Goal: Task Accomplishment & Management: Use online tool/utility

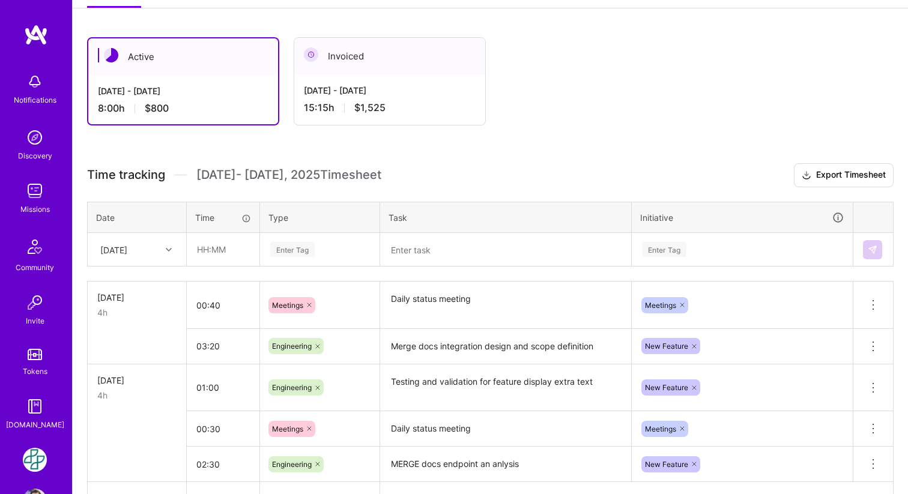
scroll to position [180, 0]
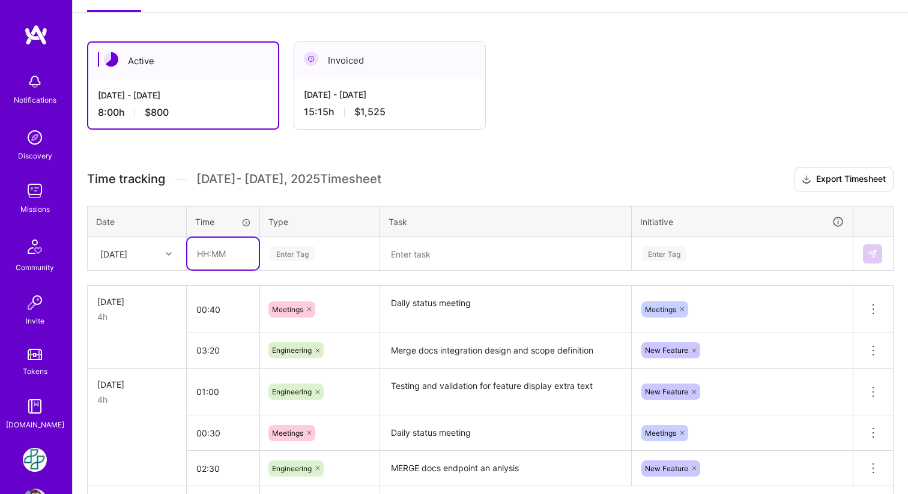
click at [215, 249] on input "text" at bounding box center [222, 254] width 71 height 32
type input "00:30"
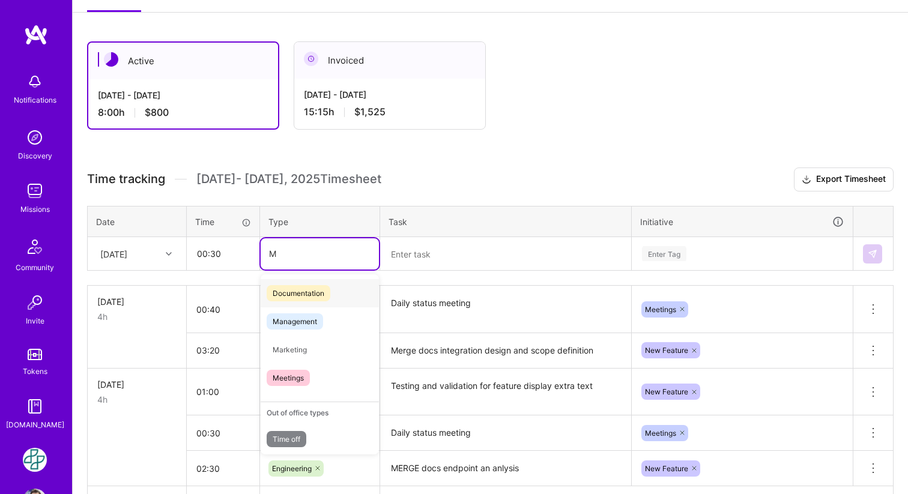
type input "Me"
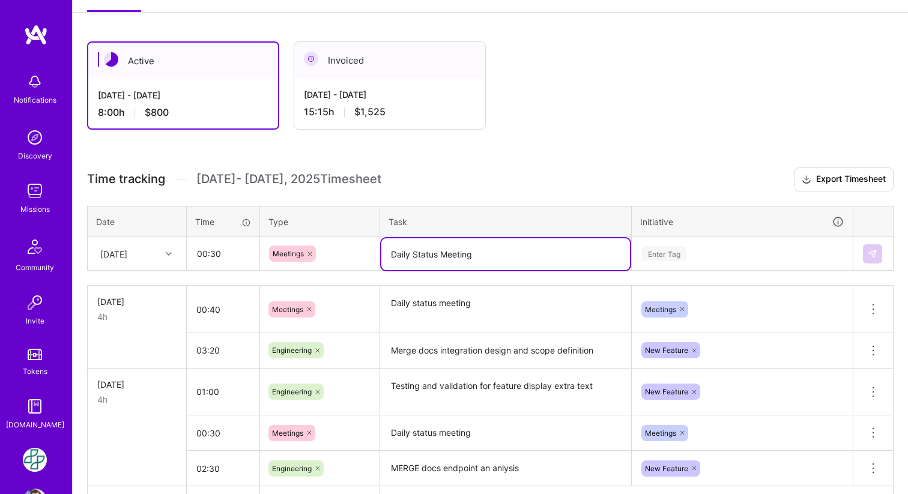
type textarea "Daily Status Meeting"
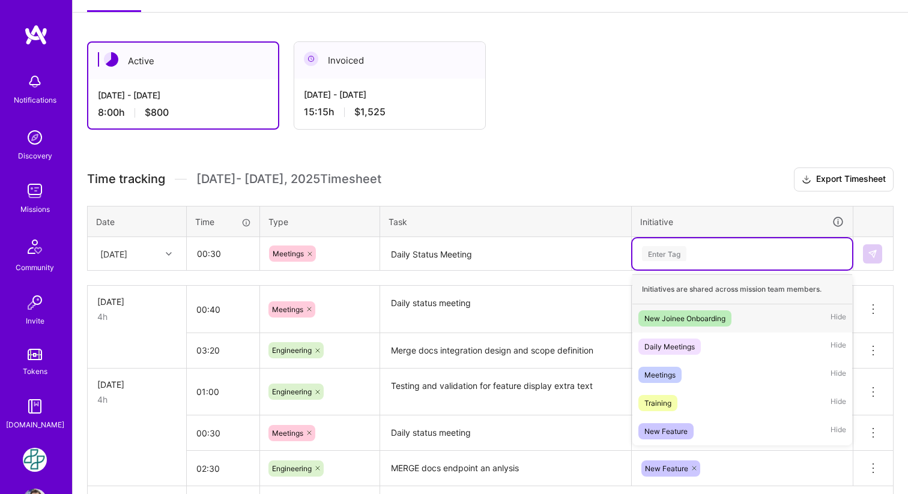
click at [670, 249] on div "Enter Tag" at bounding box center [664, 254] width 44 height 19
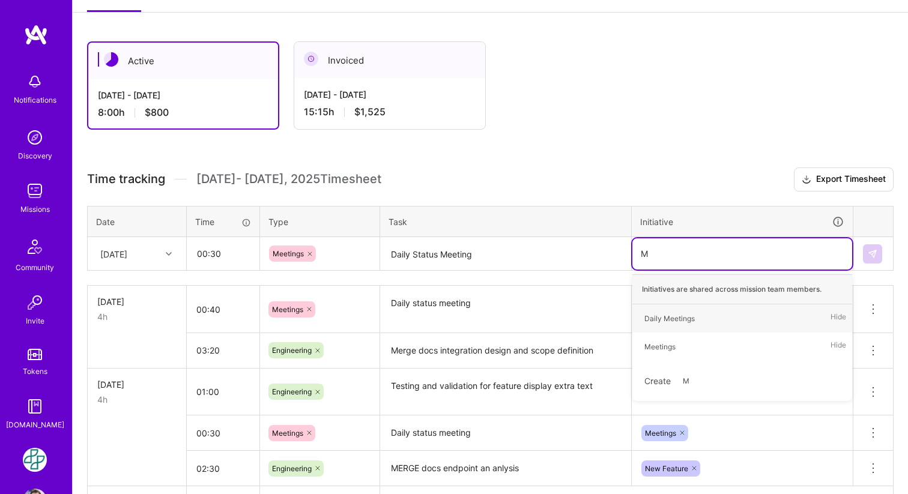
type input "Me"
click at [655, 341] on div "Meetings" at bounding box center [660, 347] width 31 height 13
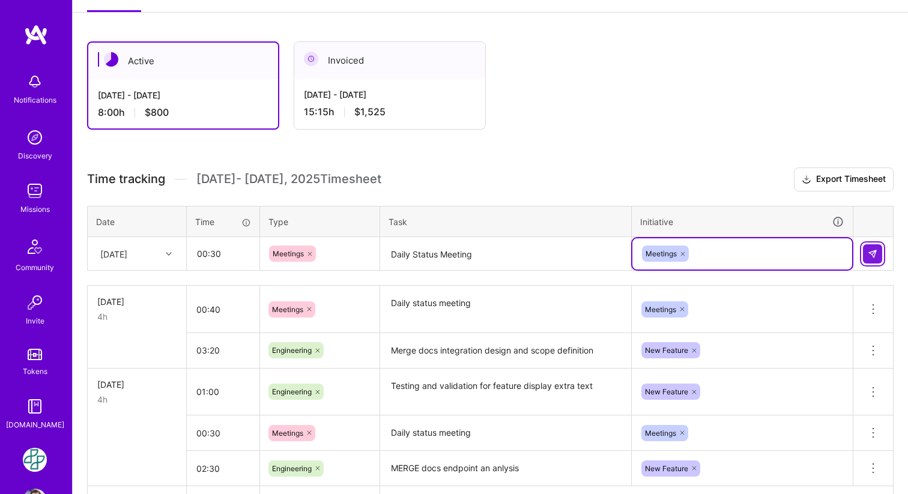
click at [875, 250] on img at bounding box center [873, 254] width 10 height 10
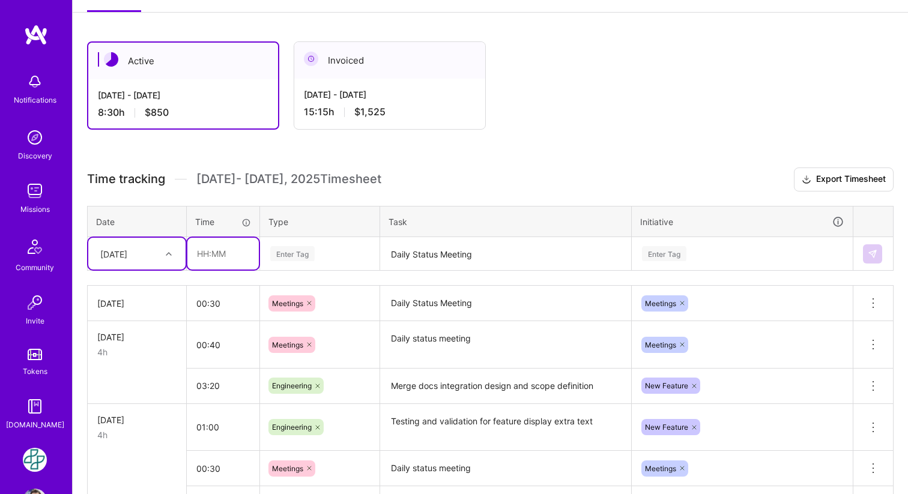
click at [205, 254] on input "text" at bounding box center [222, 254] width 71 height 32
type input "03:30"
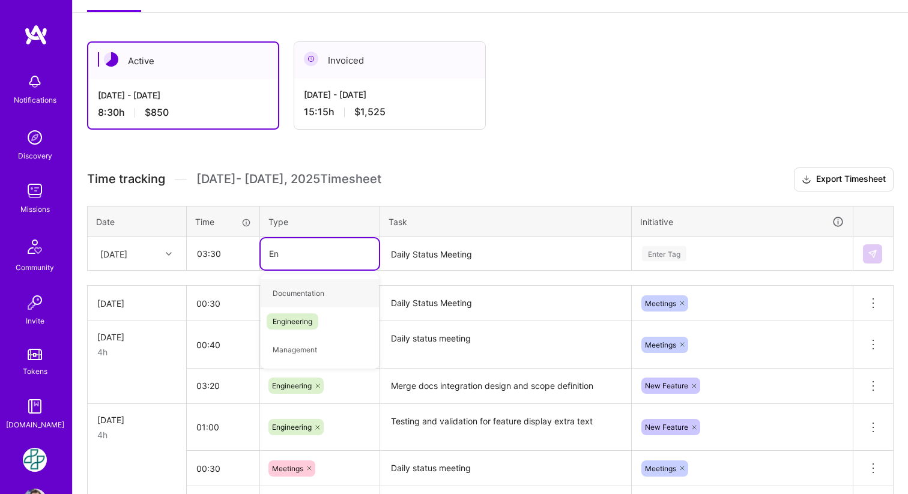
type input "Eng"
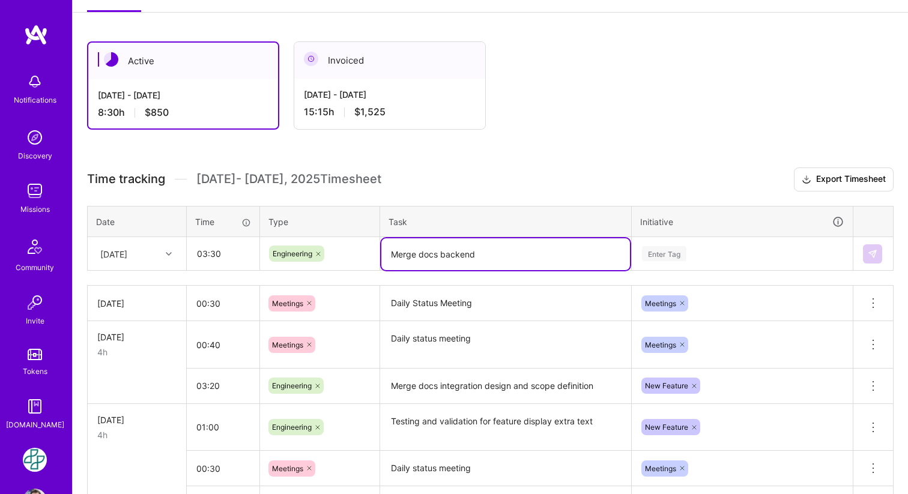
type textarea "Merge docs backend"
click at [221, 252] on input "03:30" at bounding box center [222, 254] width 71 height 32
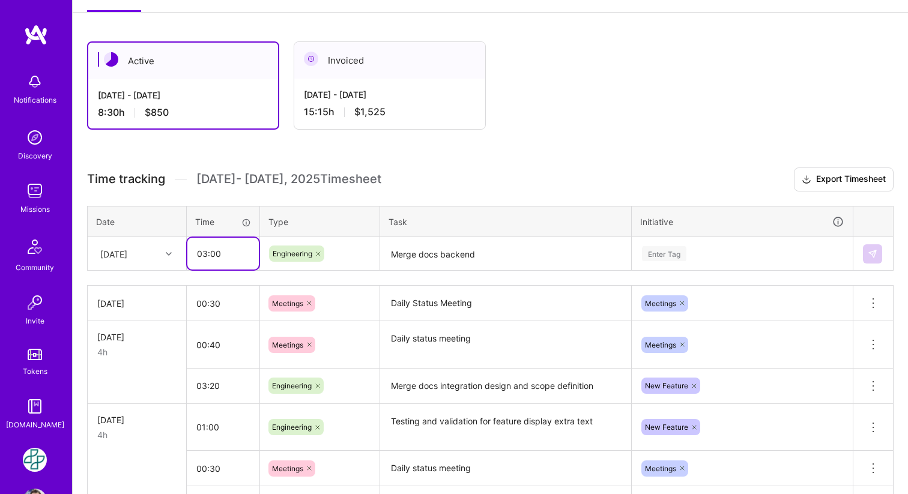
type input "03:00"
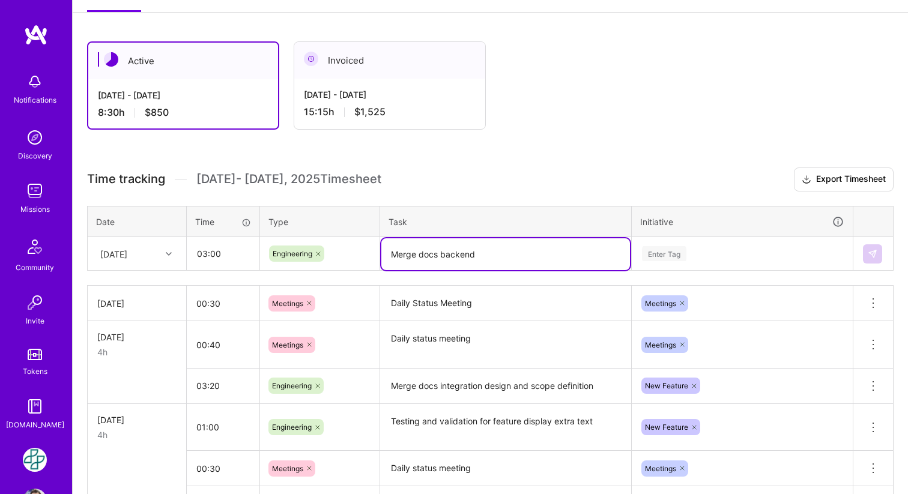
click at [488, 257] on textarea "Merge docs backend" at bounding box center [506, 255] width 249 height 32
type textarea "Merge docs backend dev"
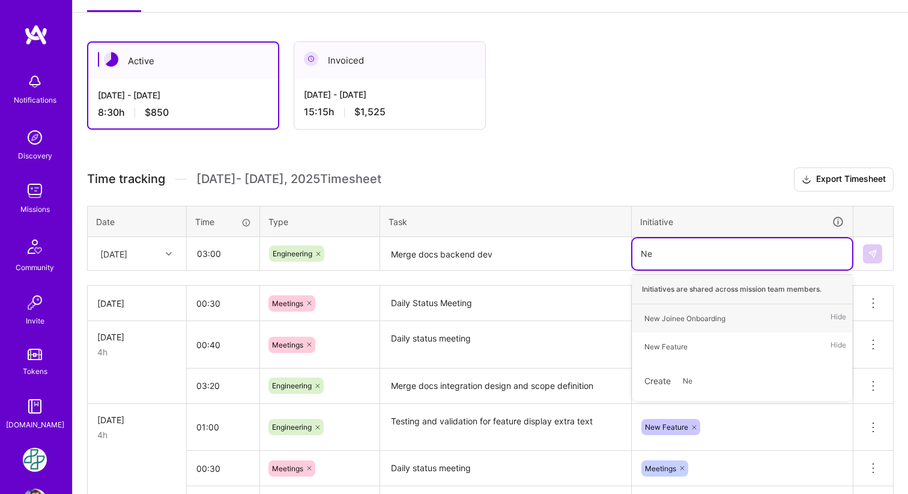
type input "New"
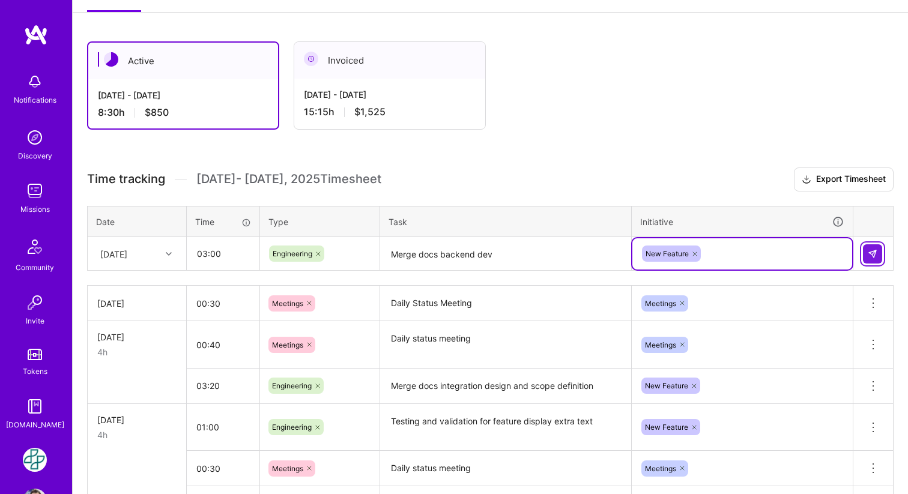
click at [869, 249] on img at bounding box center [873, 254] width 10 height 10
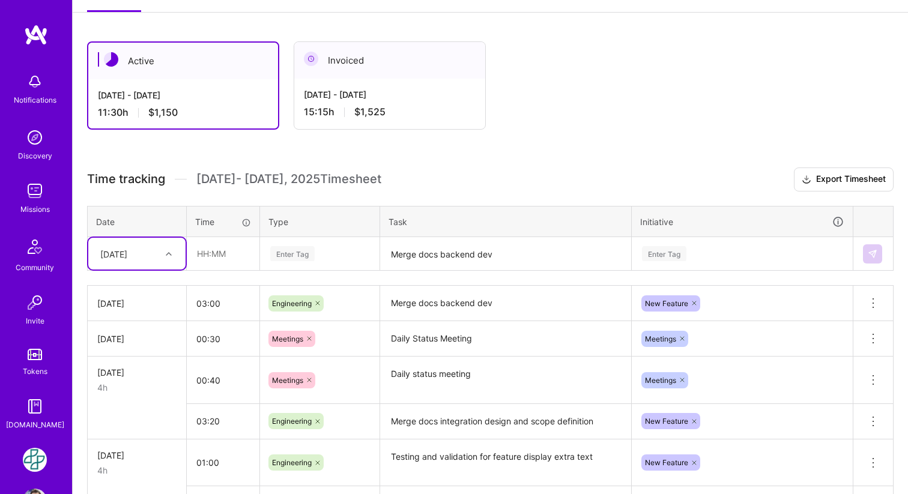
click at [150, 301] on div "[DATE]" at bounding box center [136, 303] width 79 height 13
click at [143, 308] on div "[DATE]" at bounding box center [136, 303] width 79 height 13
click at [133, 305] on div "[DATE]" at bounding box center [136, 303] width 79 height 13
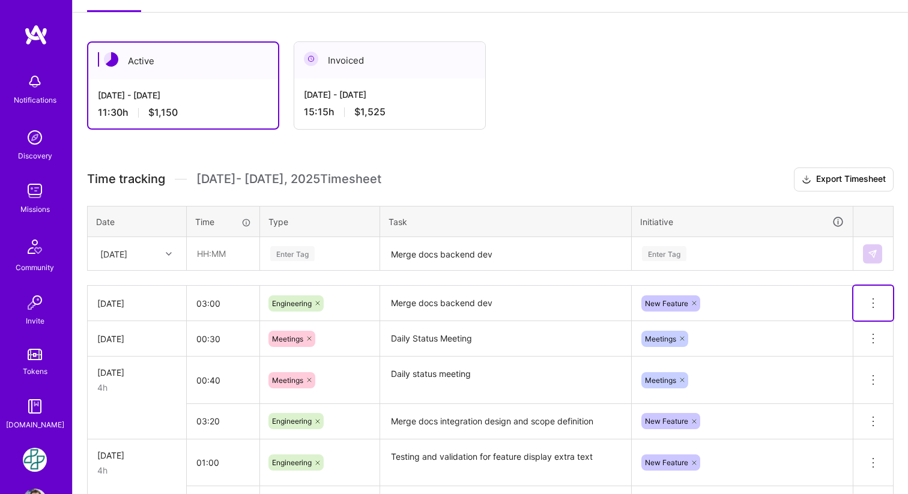
click at [877, 303] on icon at bounding box center [873, 303] width 14 height 14
click at [845, 322] on button "Delete row" at bounding box center [844, 323] width 62 height 29
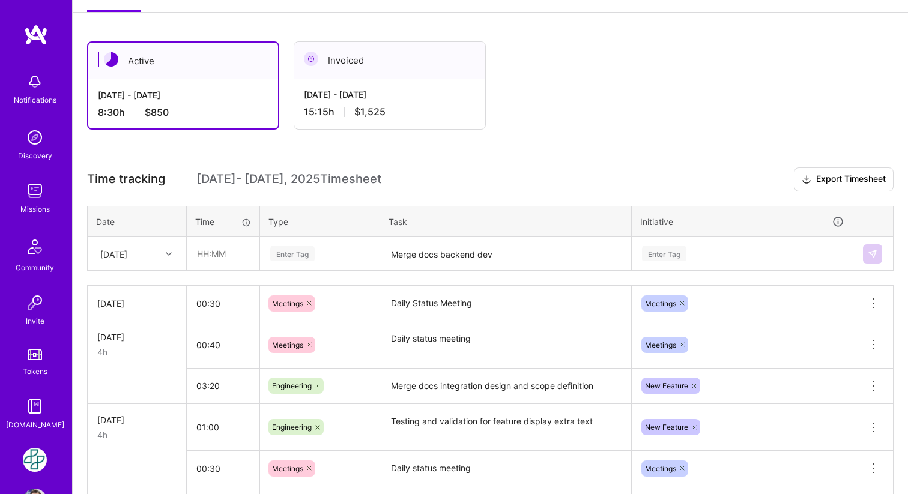
click at [165, 252] on div at bounding box center [170, 254] width 19 height 16
click at [130, 397] on div "[DATE]" at bounding box center [136, 399] width 97 height 22
click at [207, 259] on input "text" at bounding box center [222, 254] width 71 height 32
type input "03:00"
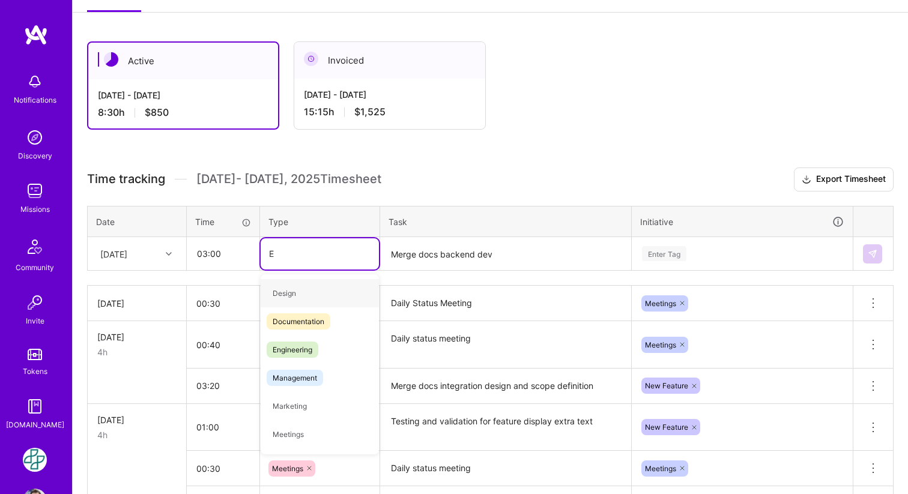
type input "En"
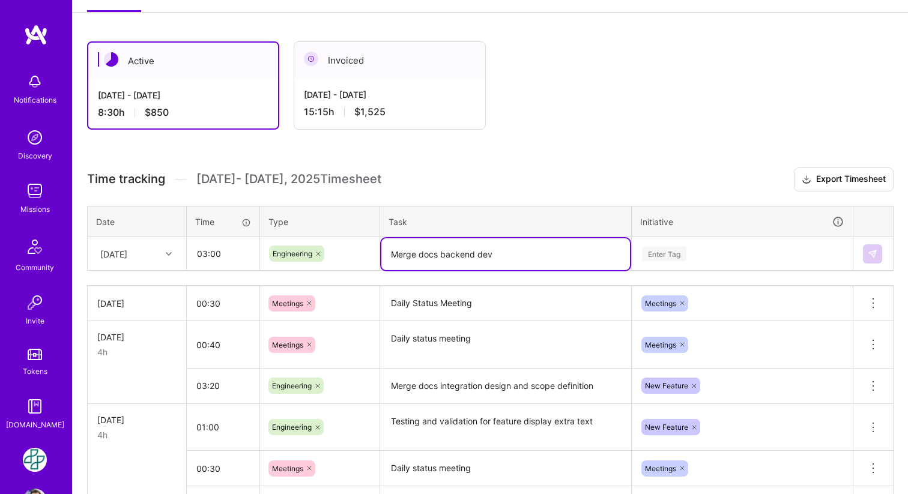
type textarea "Merge docs backend dev"
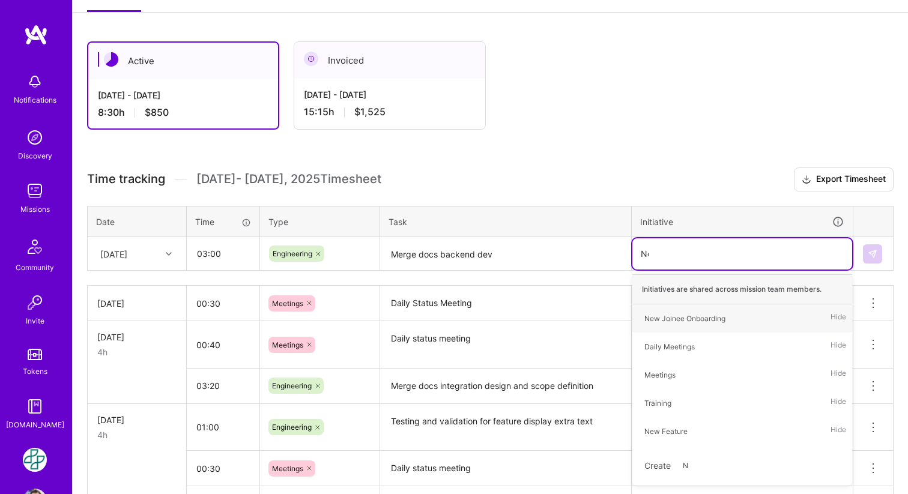
type input "New"
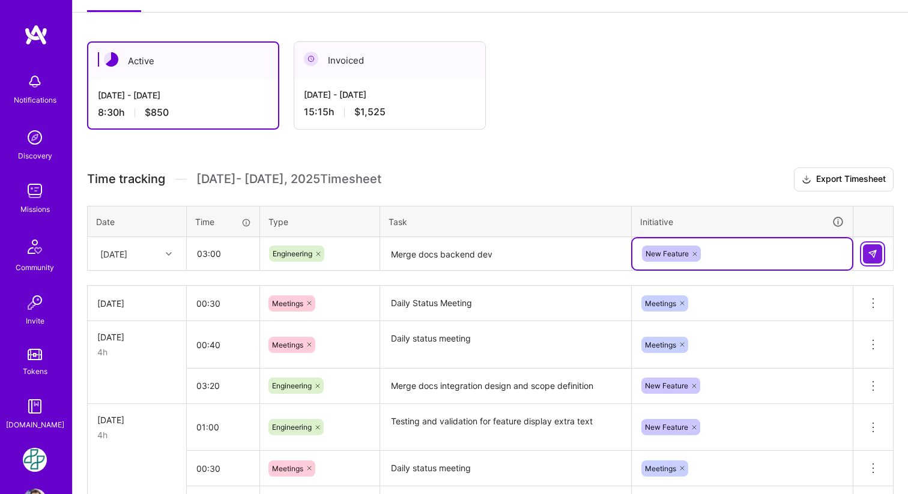
click at [875, 251] on img at bounding box center [873, 254] width 10 height 10
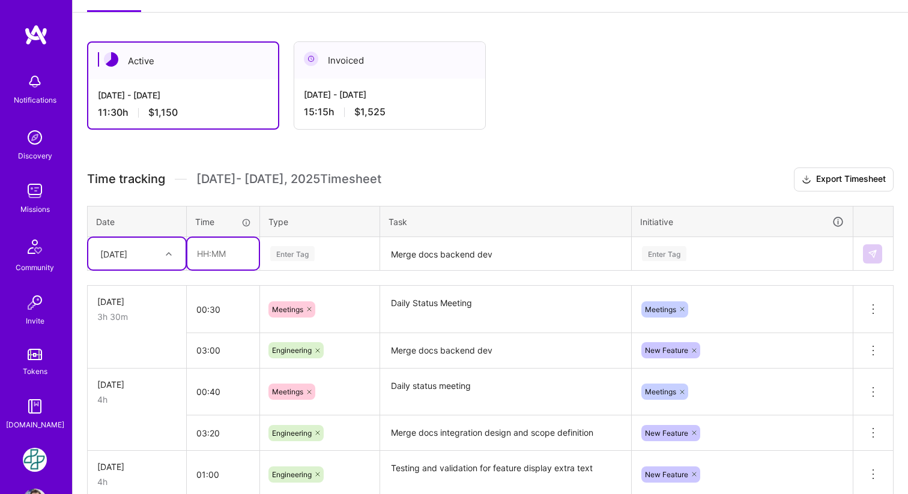
click at [214, 252] on input "text" at bounding box center [222, 254] width 71 height 32
type input "00:30"
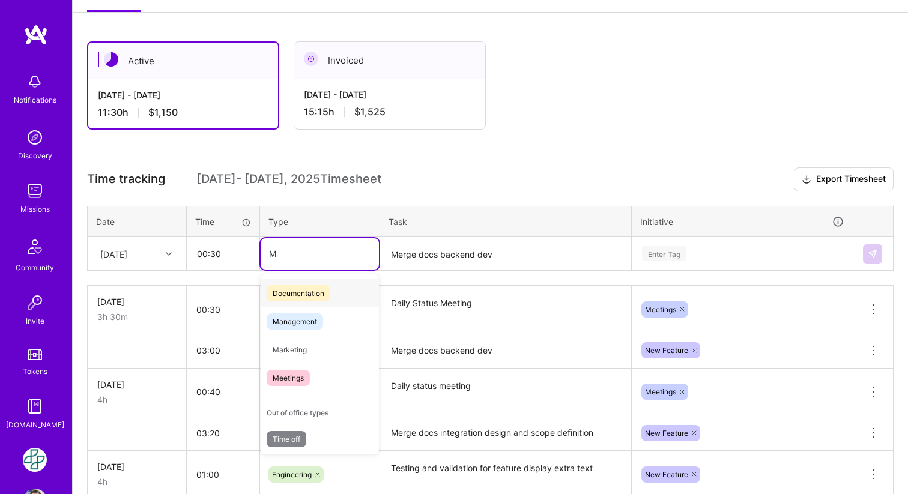
type input "Me"
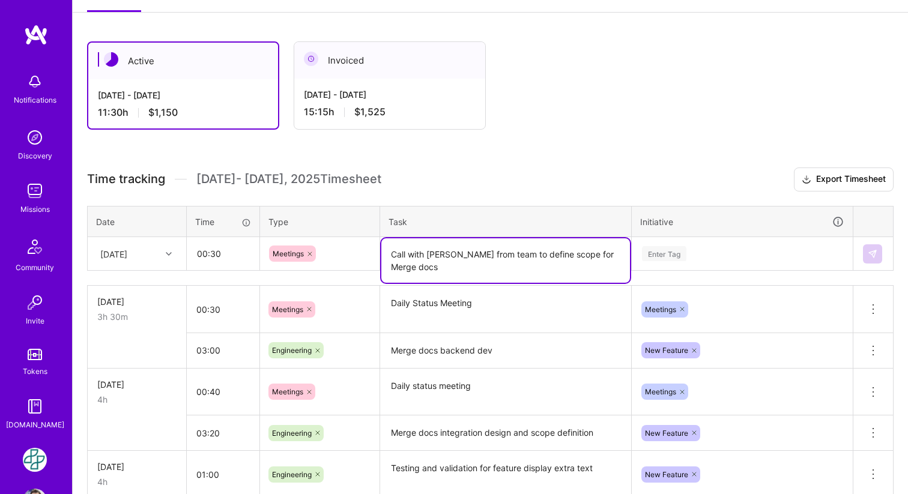
type textarea "Call with [PERSON_NAME] from team to define scope for Merge docs"
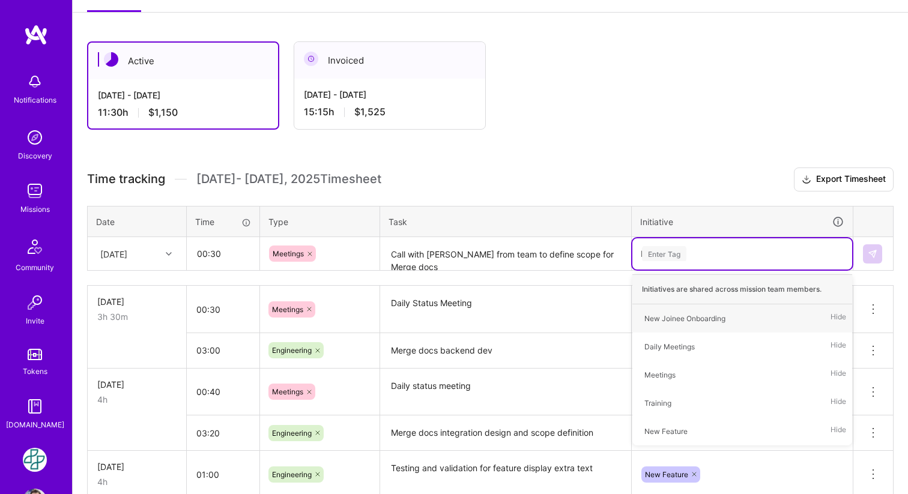
type input "Me"
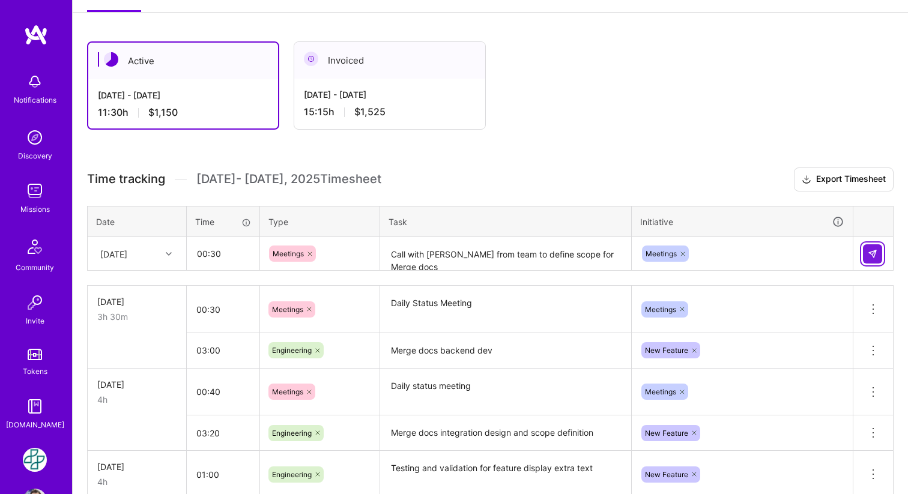
click at [876, 258] on button at bounding box center [872, 254] width 19 height 19
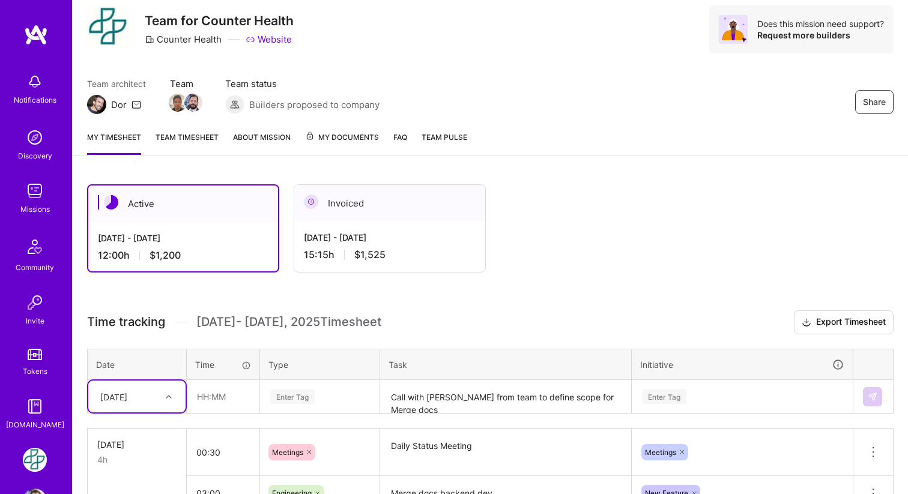
scroll to position [13, 0]
